Goal: Information Seeking & Learning: Learn about a topic

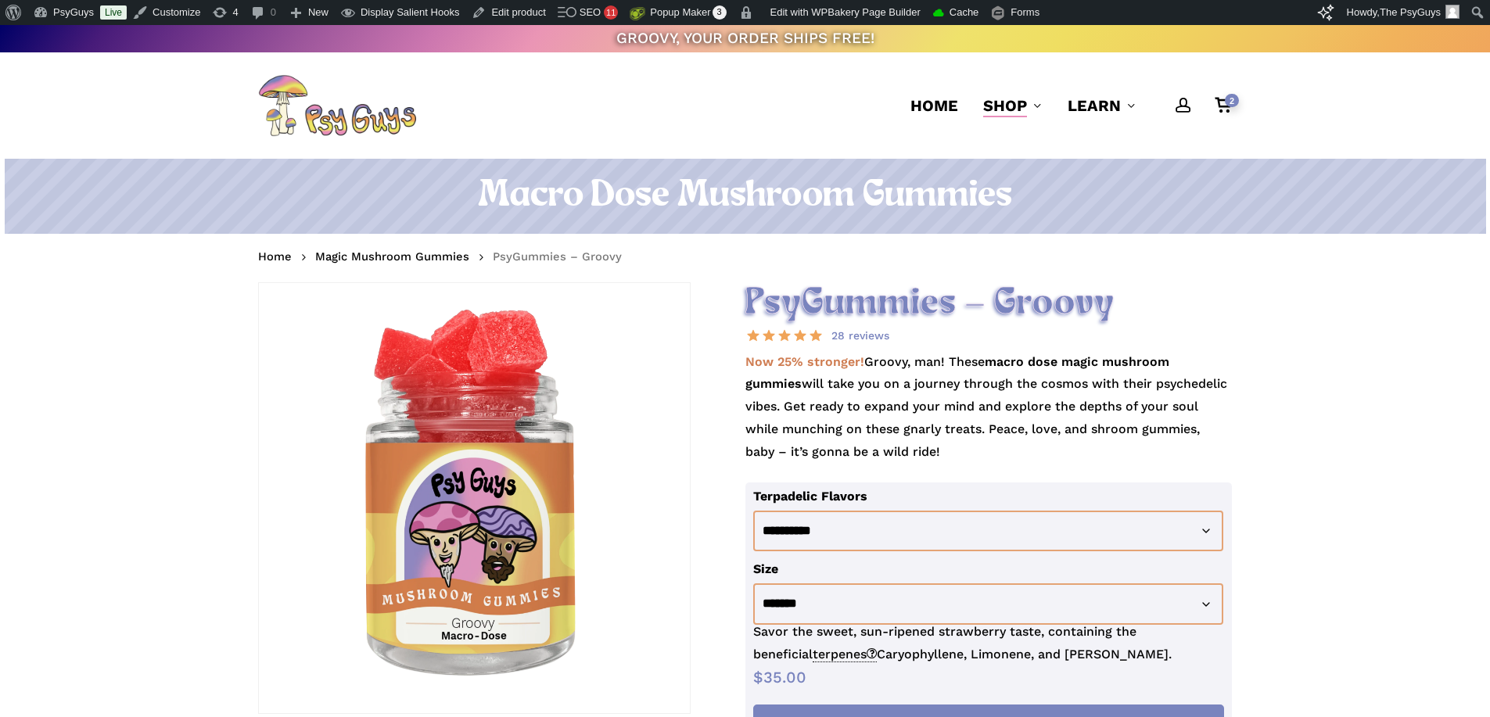
click at [1040, 372] on p "Now 25% stronger! Groovy, man! These macro dose magic mushroom gummies will tak…" at bounding box center [989, 416] width 487 height 131
click at [498, 13] on link "Edit product" at bounding box center [508, 12] width 86 height 25
click at [417, 253] on link "Magic Mushroom Gummies" at bounding box center [392, 257] width 154 height 16
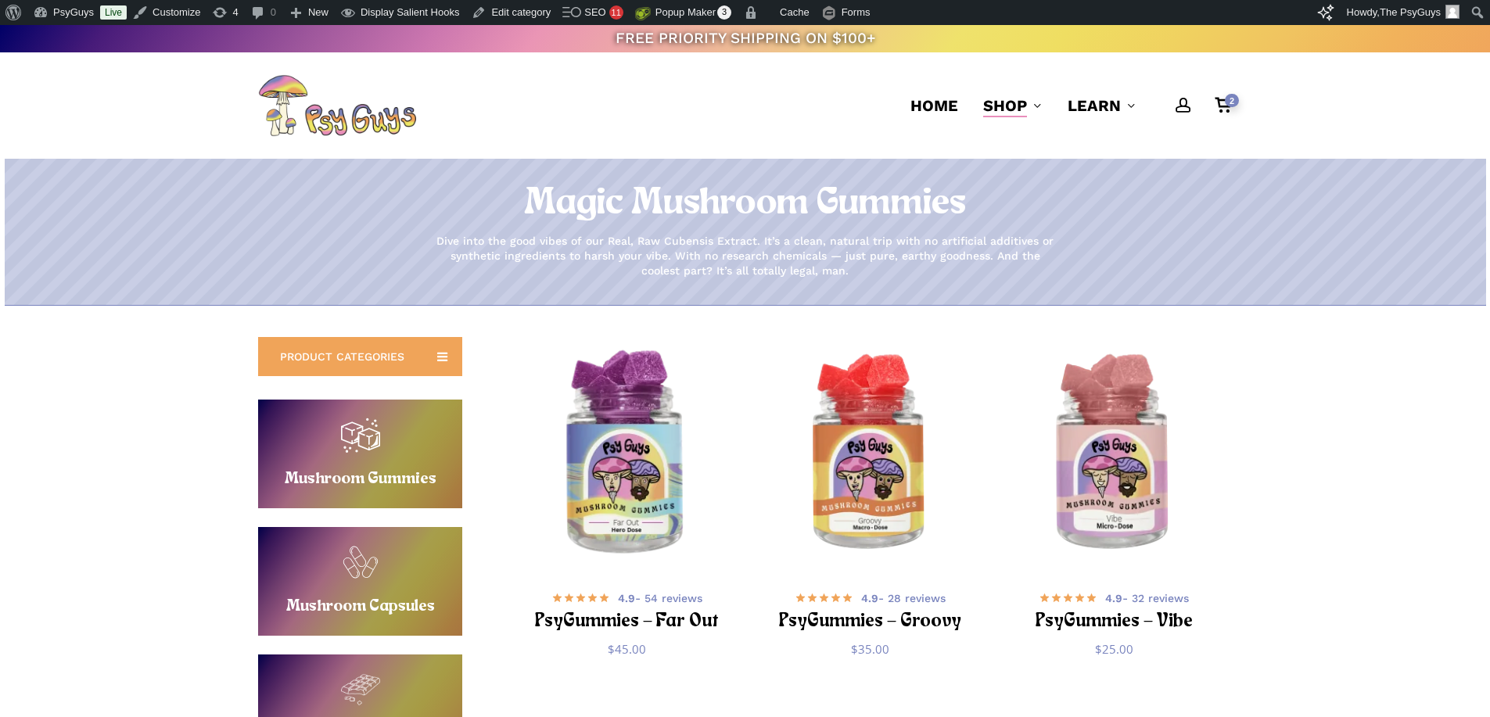
click at [620, 422] on img "PsyGummies - Far Out" at bounding box center [627, 455] width 238 height 238
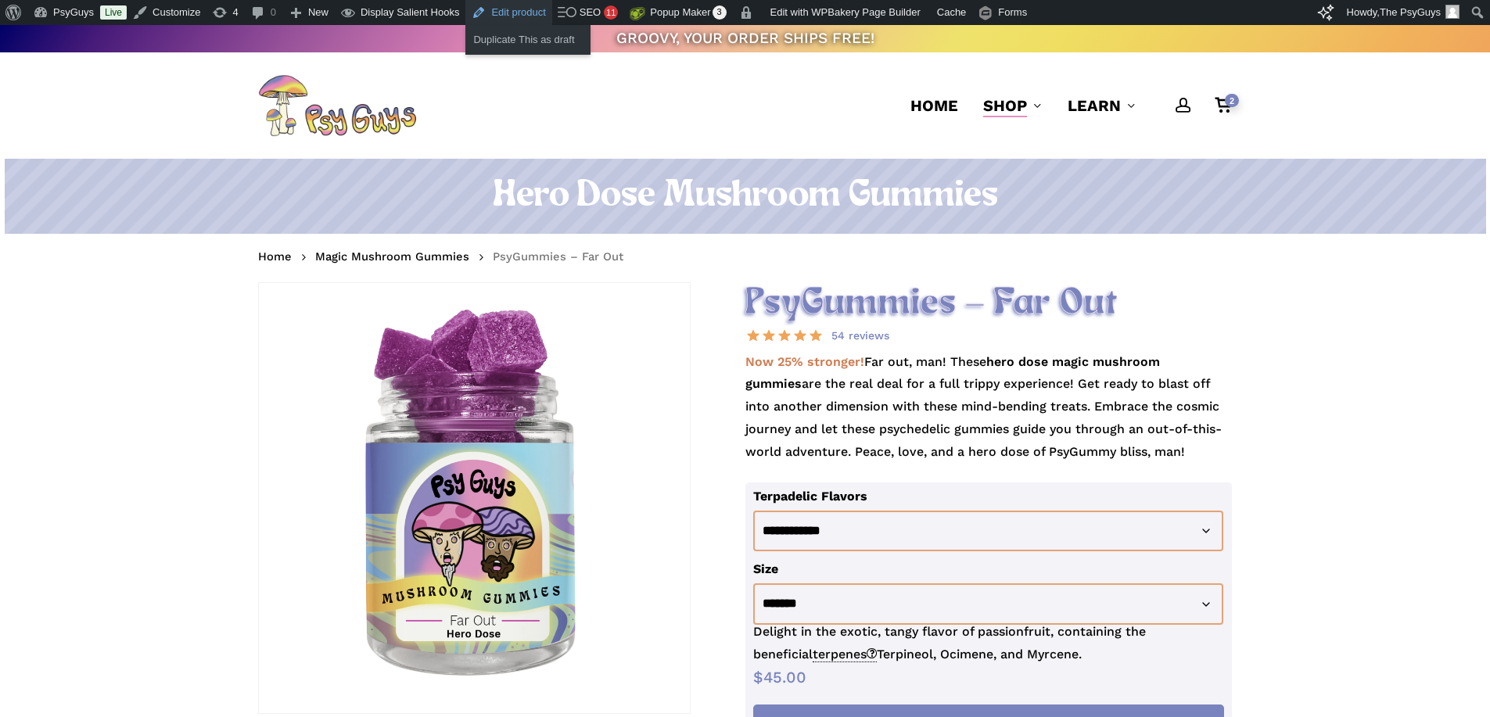
click at [484, 12] on link "Edit product" at bounding box center [508, 12] width 86 height 25
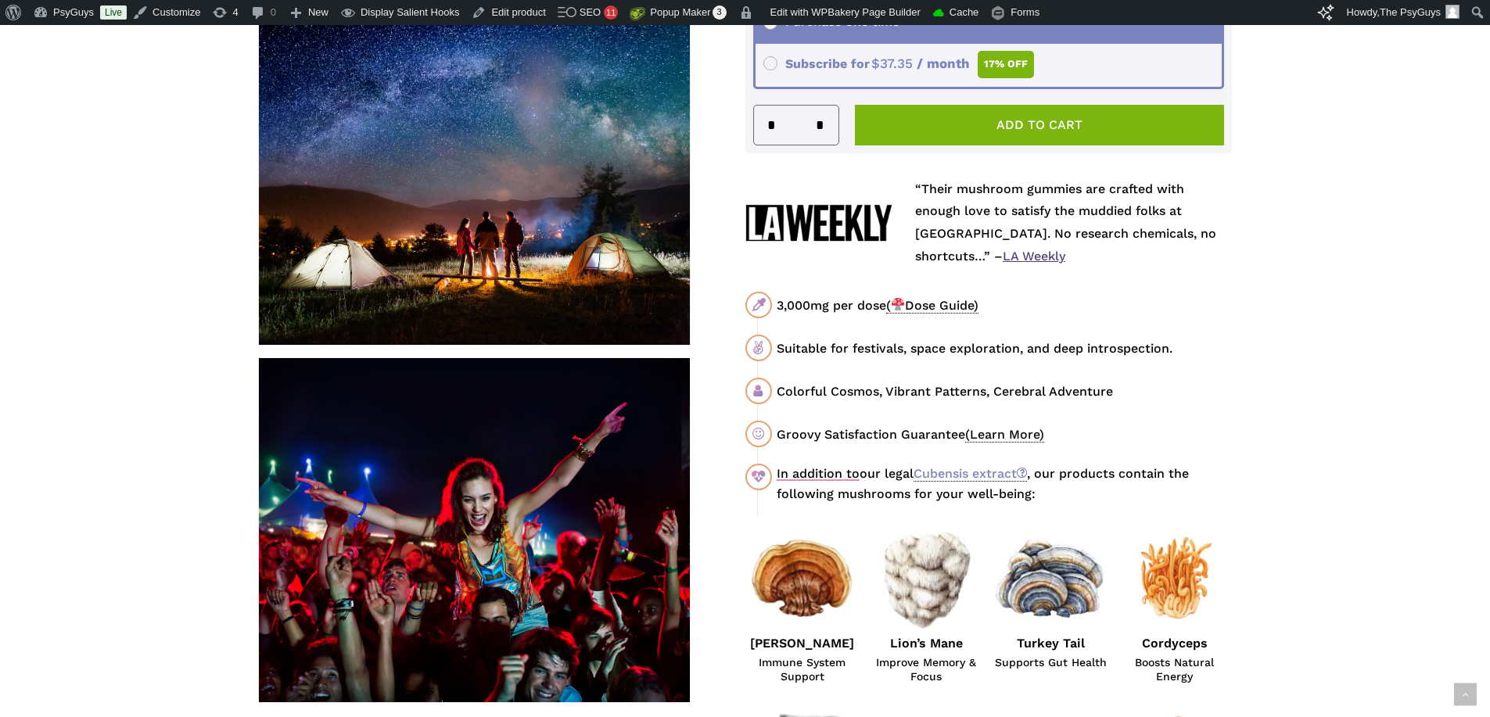
click at [1184, 305] on div "3,000mg per dose ( Dose Guide)" at bounding box center [1004, 306] width 455 height 20
click at [1229, 307] on div "3,000mg per dose ( Dose Guide)" at bounding box center [1004, 306] width 455 height 20
